Goal: Task Accomplishment & Management: Use online tool/utility

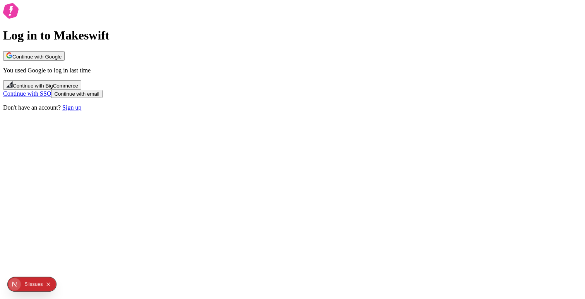
click at [12, 58] on icon "button" at bounding box center [10, 56] width 3 height 3
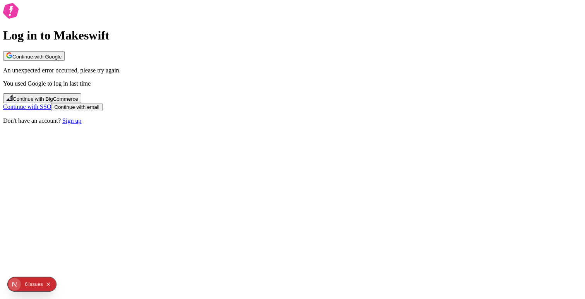
click at [61, 60] on span "Continue with Google" at bounding box center [33, 57] width 55 height 6
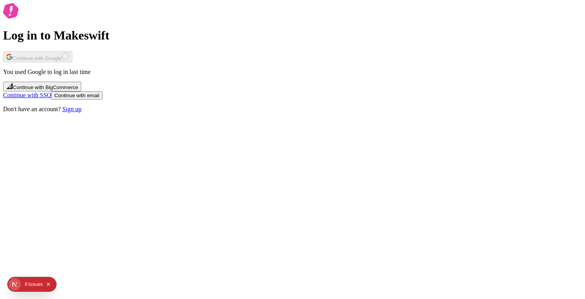
click at [26, 285] on div "6" at bounding box center [26, 284] width 3 height 14
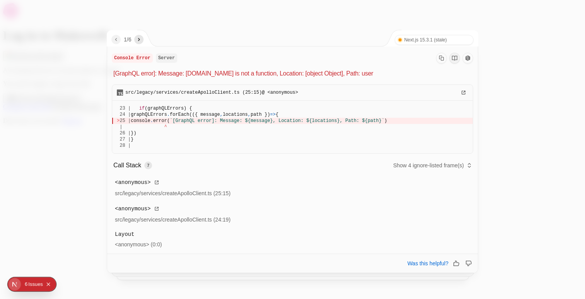
click at [139, 38] on icon "next" at bounding box center [139, 39] width 6 height 6
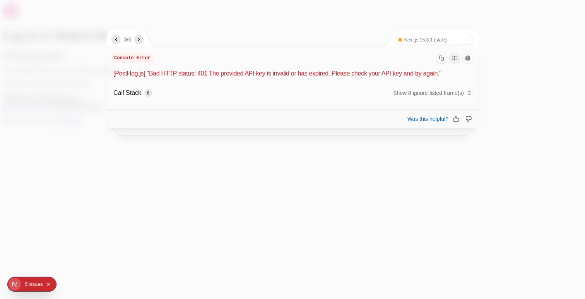
click at [139, 38] on icon "next" at bounding box center [139, 39] width 6 height 6
click at [114, 40] on icon "previous" at bounding box center [116, 39] width 6 height 6
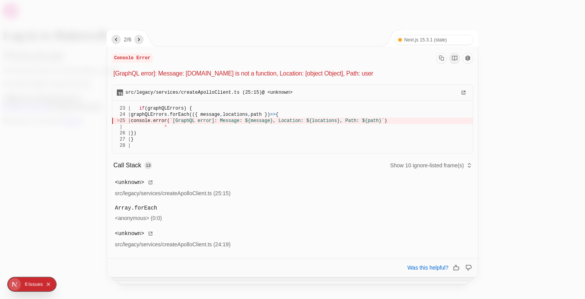
click at [114, 40] on icon "previous" at bounding box center [116, 39] width 6 height 6
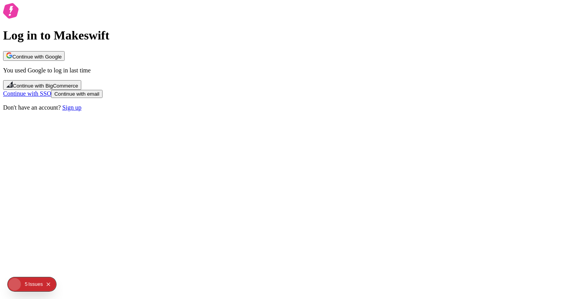
click at [61, 60] on span "Continue with Google" at bounding box center [36, 57] width 49 height 6
click at [31, 286] on div "Issue s" at bounding box center [35, 284] width 15 height 14
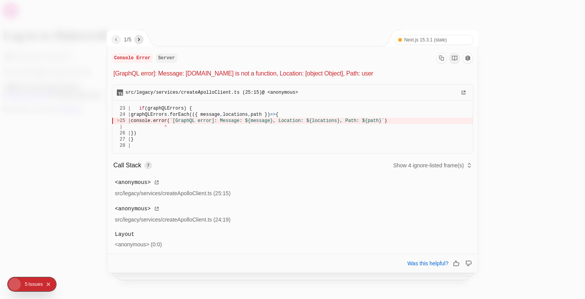
click at [137, 39] on button "button" at bounding box center [138, 39] width 9 height 9
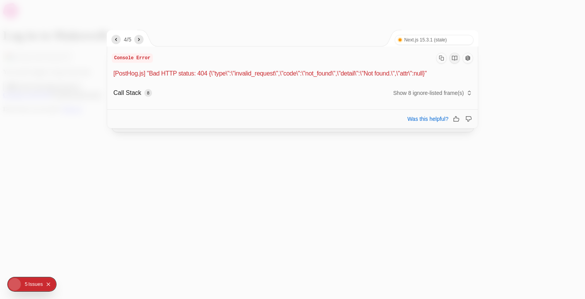
click at [121, 40] on nav "4 / 5" at bounding box center [127, 39] width 32 height 9
click at [118, 40] on icon "previous" at bounding box center [116, 39] width 6 height 6
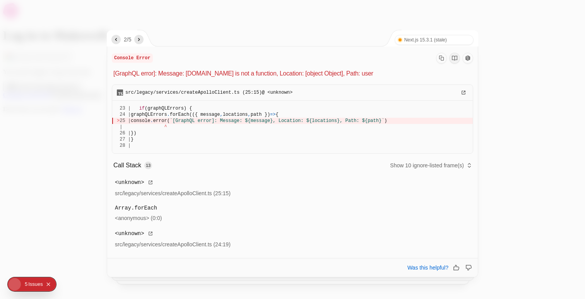
click at [118, 40] on icon "previous" at bounding box center [116, 39] width 6 height 6
click at [140, 41] on icon "next" at bounding box center [139, 39] width 6 height 6
click at [118, 42] on icon "previous" at bounding box center [116, 39] width 6 height 6
click at [142, 41] on icon "next" at bounding box center [139, 39] width 6 height 6
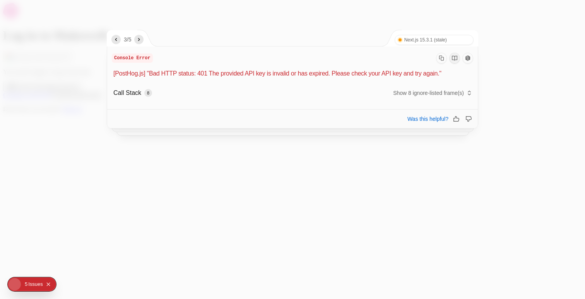
click at [219, 24] on div at bounding box center [292, 149] width 585 height 299
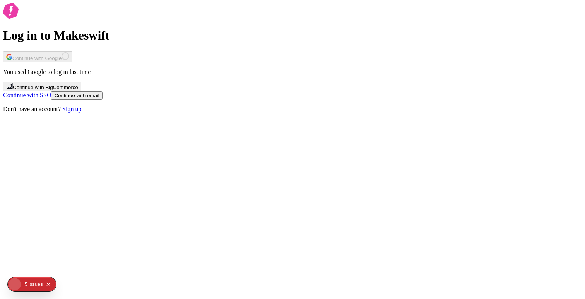
click at [321, 88] on div "Log in to Makeswift Continue with Google You used Google to log in last time Co…" at bounding box center [292, 57] width 578 height 109
click at [65, 61] on button "Continue with Google" at bounding box center [33, 56] width 61 height 10
click at [32, 282] on div "Issue s" at bounding box center [35, 284] width 15 height 14
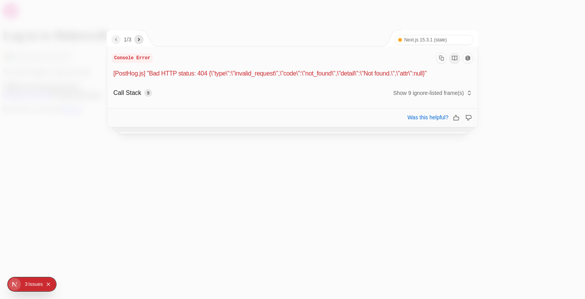
click at [32, 282] on div "Issue s" at bounding box center [35, 284] width 15 height 14
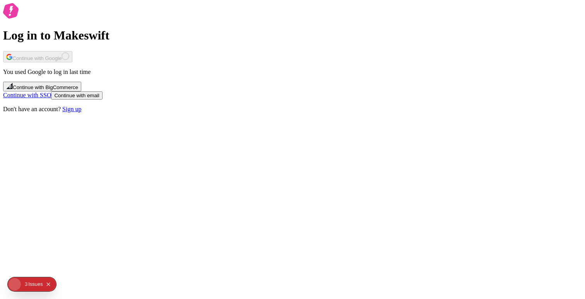
click at [32, 282] on div "Issue s" at bounding box center [35, 284] width 15 height 14
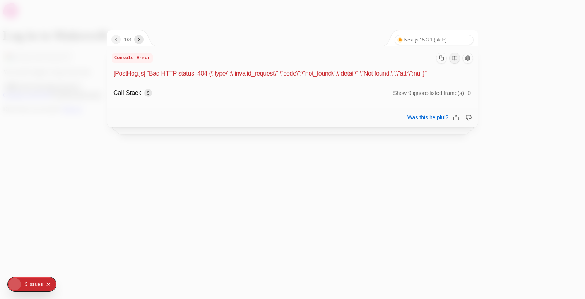
click at [142, 41] on icon "next" at bounding box center [139, 39] width 6 height 6
click at [165, 25] on div at bounding box center [292, 149] width 585 height 299
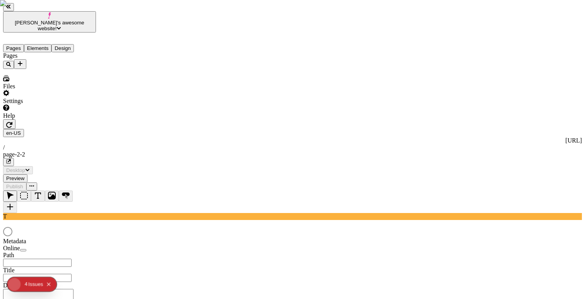
type input "/page-2-2"
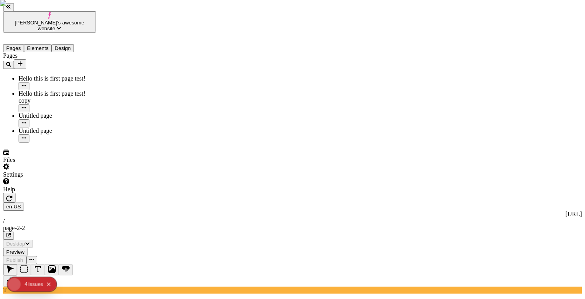
click at [137, 10] on html "[PERSON_NAME]'s awesome website! Pages Elements Design Pages Hello this is firs…" at bounding box center [292, 275] width 585 height 551
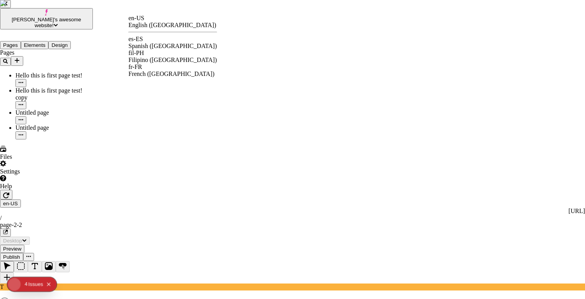
click at [203, 132] on html "Ty's awesome website! Pages Elements Design Pages Hello this is first page test…" at bounding box center [292, 274] width 585 height 549
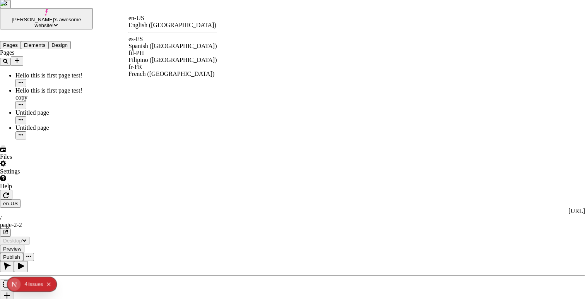
click at [160, 70] on div "French ([GEOGRAPHIC_DATA])" at bounding box center [172, 73] width 89 height 7
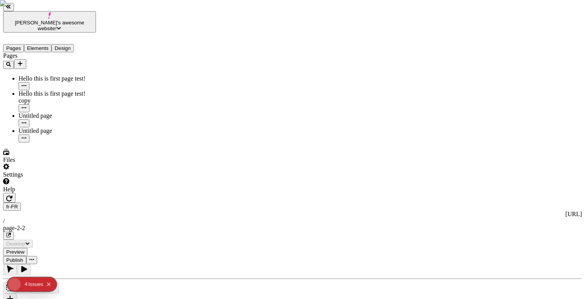
type input "/page-2-2"
click at [132, 202] on div "fr-FR [URL] / page-2-2" at bounding box center [292, 220] width 578 height 37
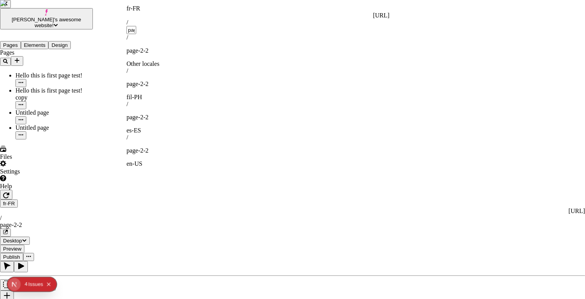
click at [136, 12] on div "fr-FR" at bounding box center [257, 8] width 263 height 7
click at [131, 8] on div "fr-FR" at bounding box center [257, 8] width 263 height 7
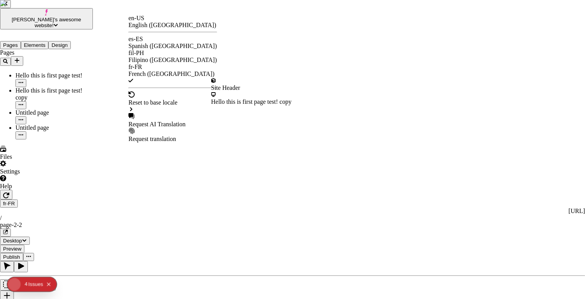
click at [229, 82] on div "Site Header" at bounding box center [251, 84] width 80 height 14
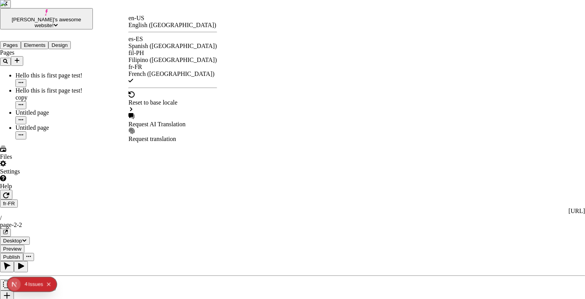
click at [174, 121] on div "Request AI Translation" at bounding box center [172, 124] width 89 height 7
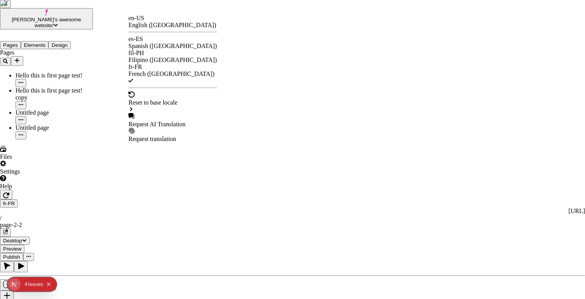
click at [166, 121] on div "Request AI Translation" at bounding box center [172, 124] width 89 height 7
checkbox input "true"
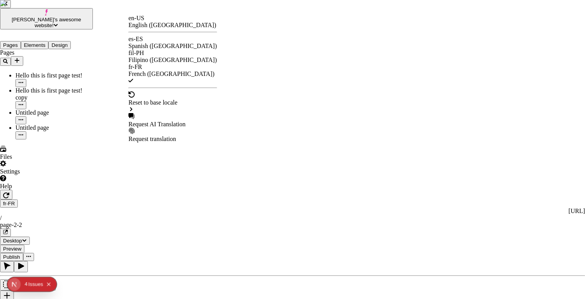
checkbox input "true"
checkbox input "false"
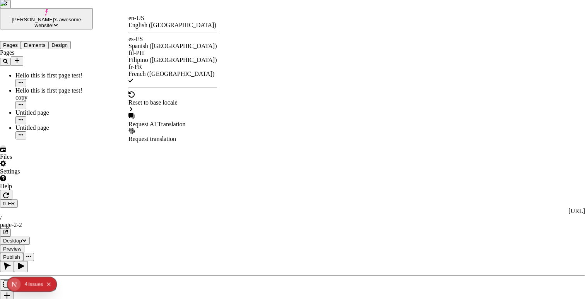
checkbox input "false"
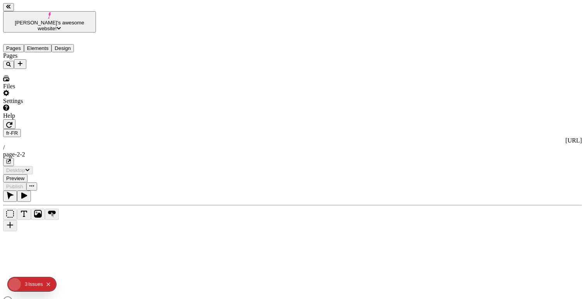
type input "/page-2-2"
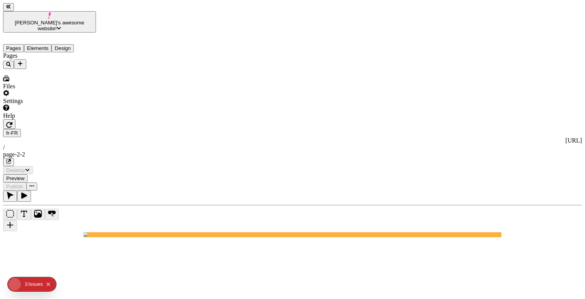
type input "/page-2-2"
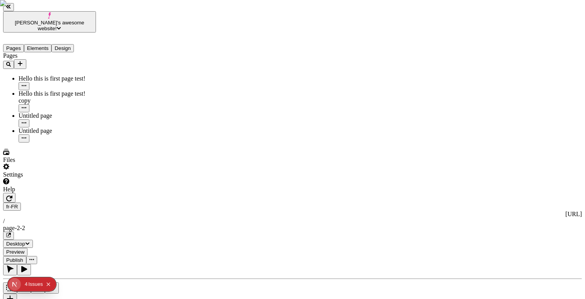
click at [12, 195] on icon "button" at bounding box center [9, 198] width 6 height 6
click at [128, 202] on div "fr-FR [URL] / page-2-2" at bounding box center [292, 220] width 578 height 37
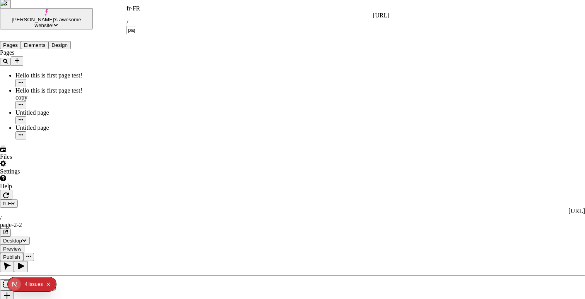
click at [137, 10] on div "fr-FR" at bounding box center [257, 8] width 263 height 7
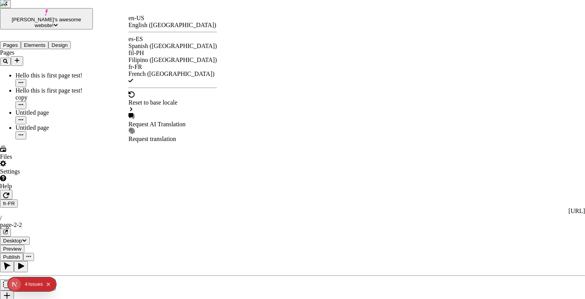
click at [183, 99] on div "Reset to base locale" at bounding box center [172, 102] width 89 height 7
click at [225, 87] on div "Site Header" at bounding box center [251, 84] width 80 height 14
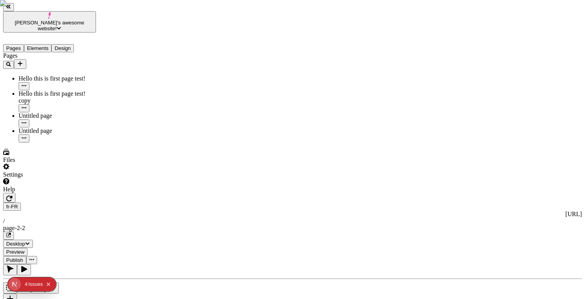
click at [132, 202] on div "fr-FR [URL] / page-2-2" at bounding box center [292, 220] width 578 height 37
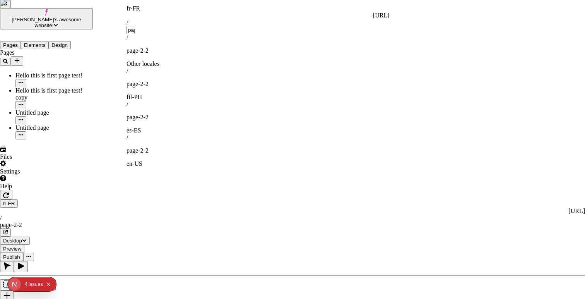
click at [139, 12] on div "fr-FR" at bounding box center [257, 8] width 263 height 7
click at [136, 11] on div "fr-FR" at bounding box center [257, 8] width 263 height 7
click at [127, 101] on div "/ page-2-2 es-ES" at bounding box center [257, 117] width 263 height 33
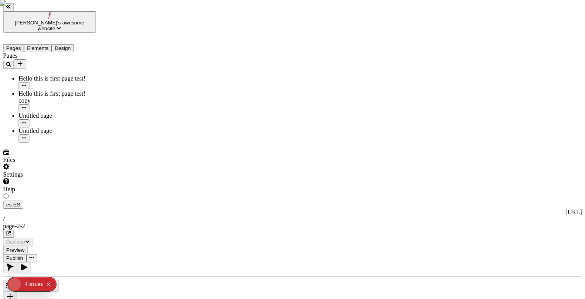
type input "/page-2-2"
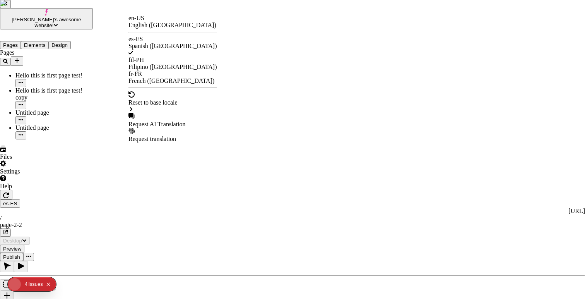
click at [157, 56] on div "fil-PH Filipino ([GEOGRAPHIC_DATA])" at bounding box center [172, 63] width 89 height 14
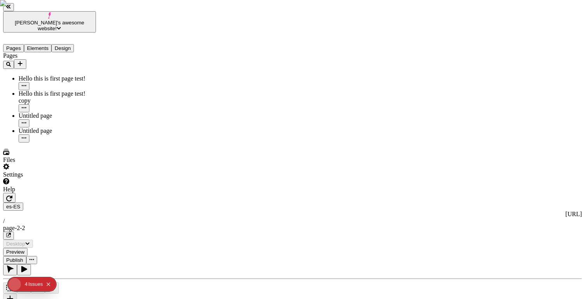
type input "/page-2-2"
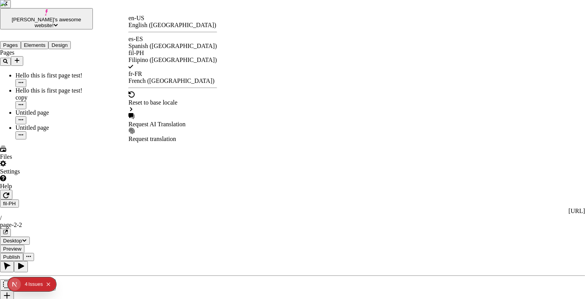
click at [156, 70] on div "fr-FR French ([GEOGRAPHIC_DATA])" at bounding box center [172, 77] width 89 height 14
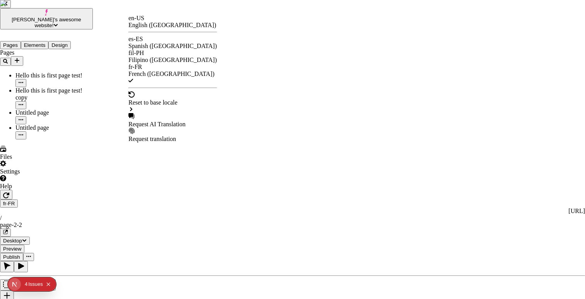
click at [156, 121] on div "Request AI Translation" at bounding box center [172, 124] width 89 height 7
checkbox input "true"
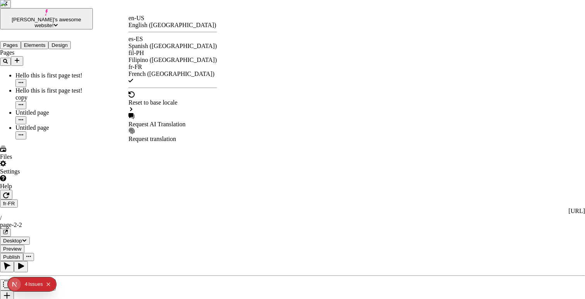
checkbox input "true"
checkbox input "false"
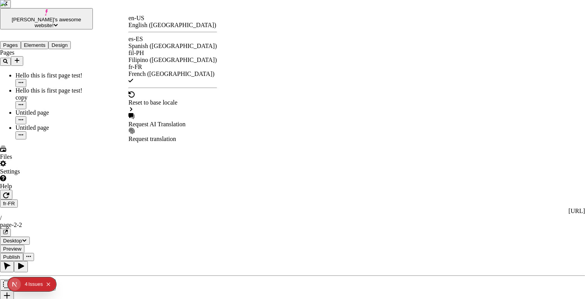
checkbox input "false"
